Goal: Task Accomplishment & Management: Manage account settings

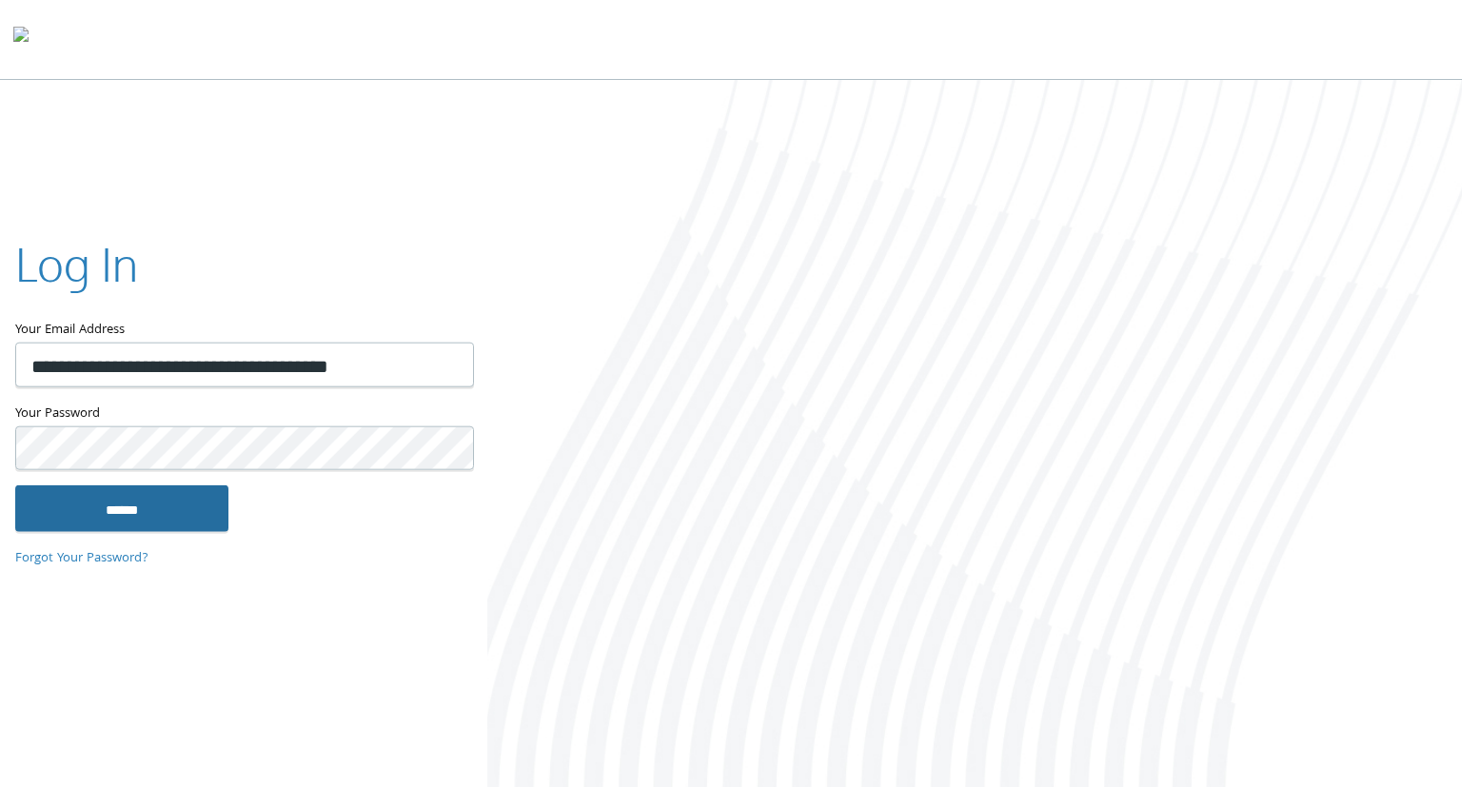
type input "**********"
click at [131, 501] on input "******" at bounding box center [121, 509] width 213 height 46
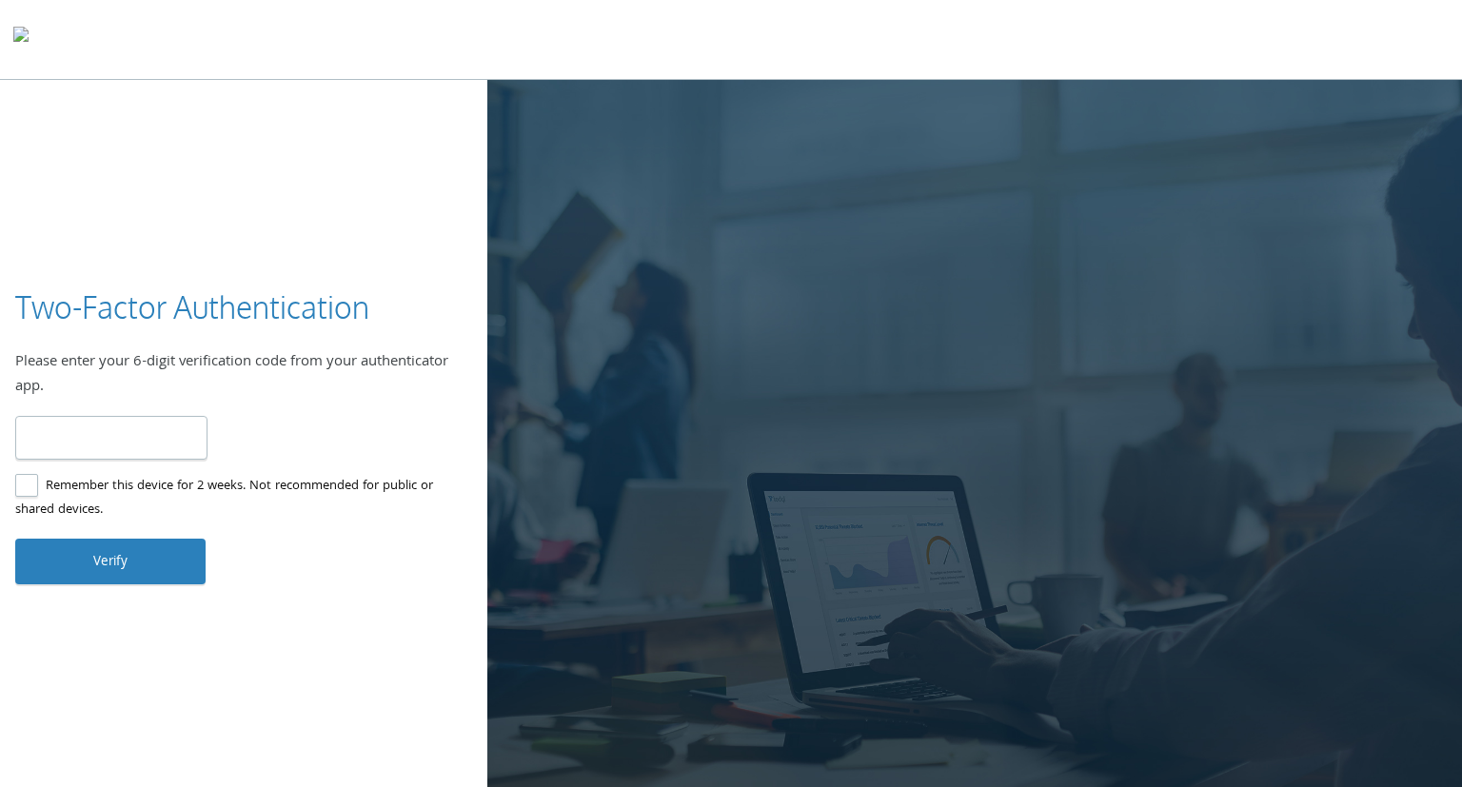
type input "******"
